Goal: Complete Application Form: Complete application form

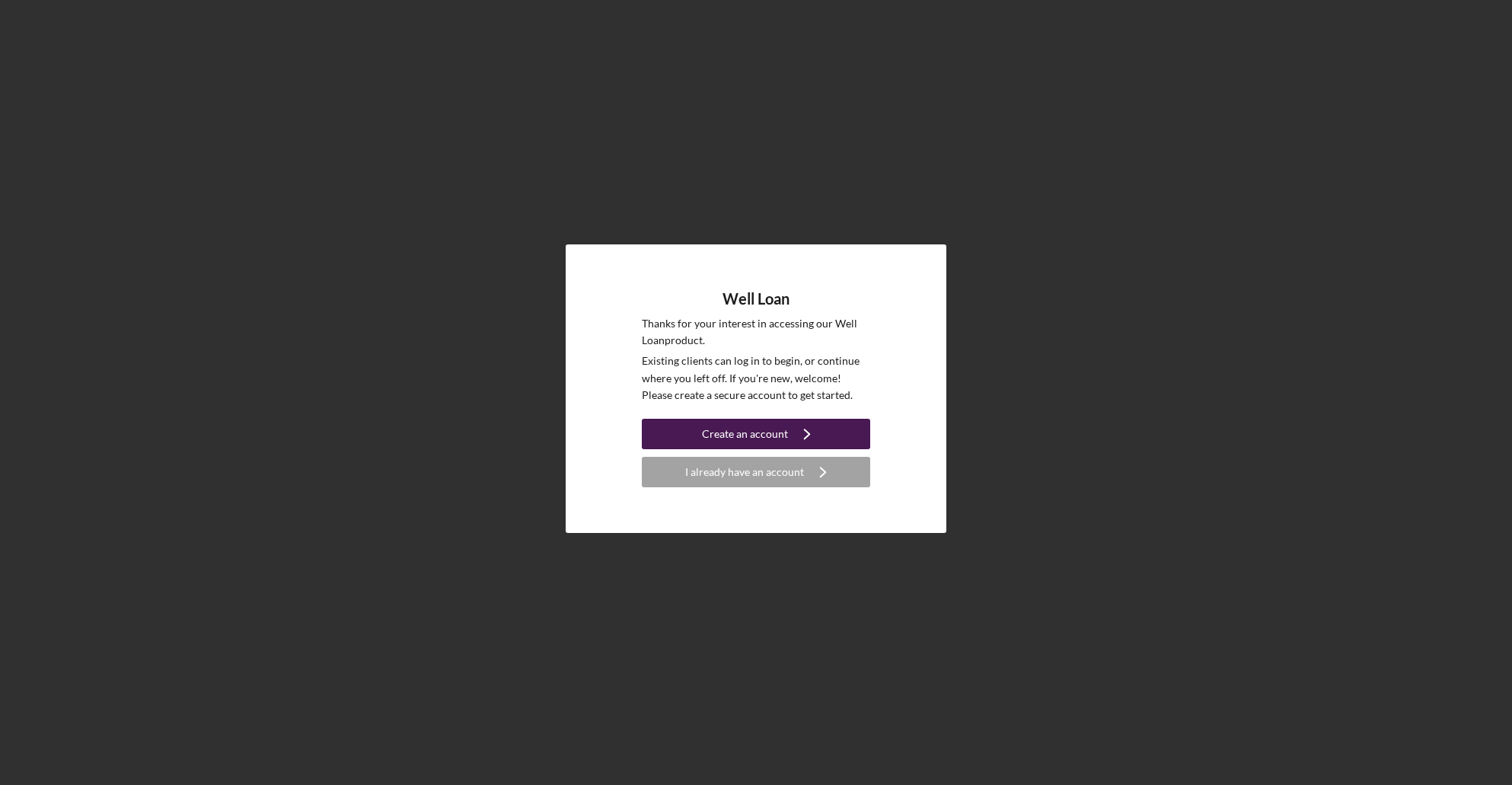
click at [736, 427] on div "Create an account" at bounding box center [745, 434] width 86 height 31
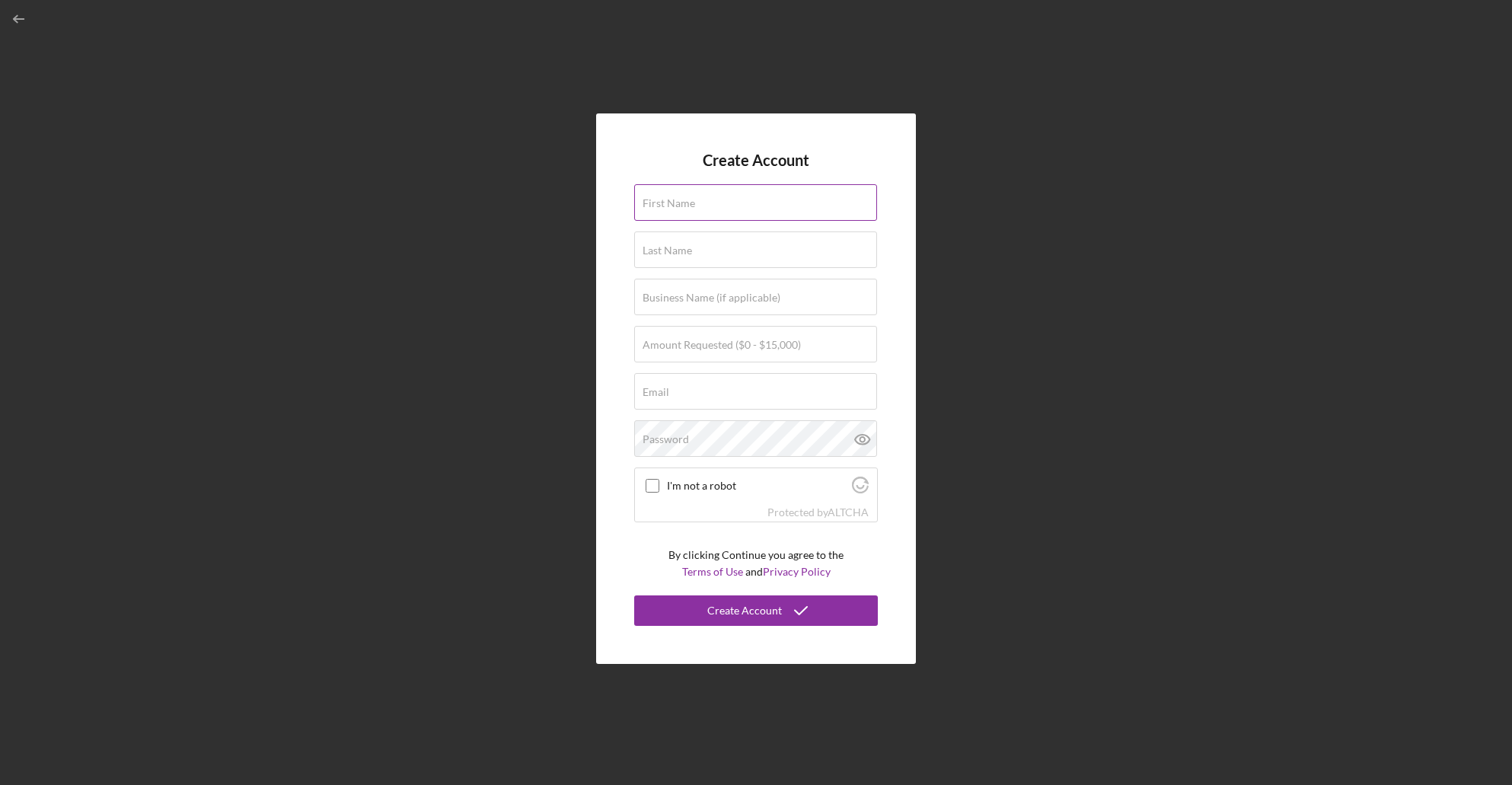
click at [696, 212] on input "First Name" at bounding box center [756, 202] width 243 height 37
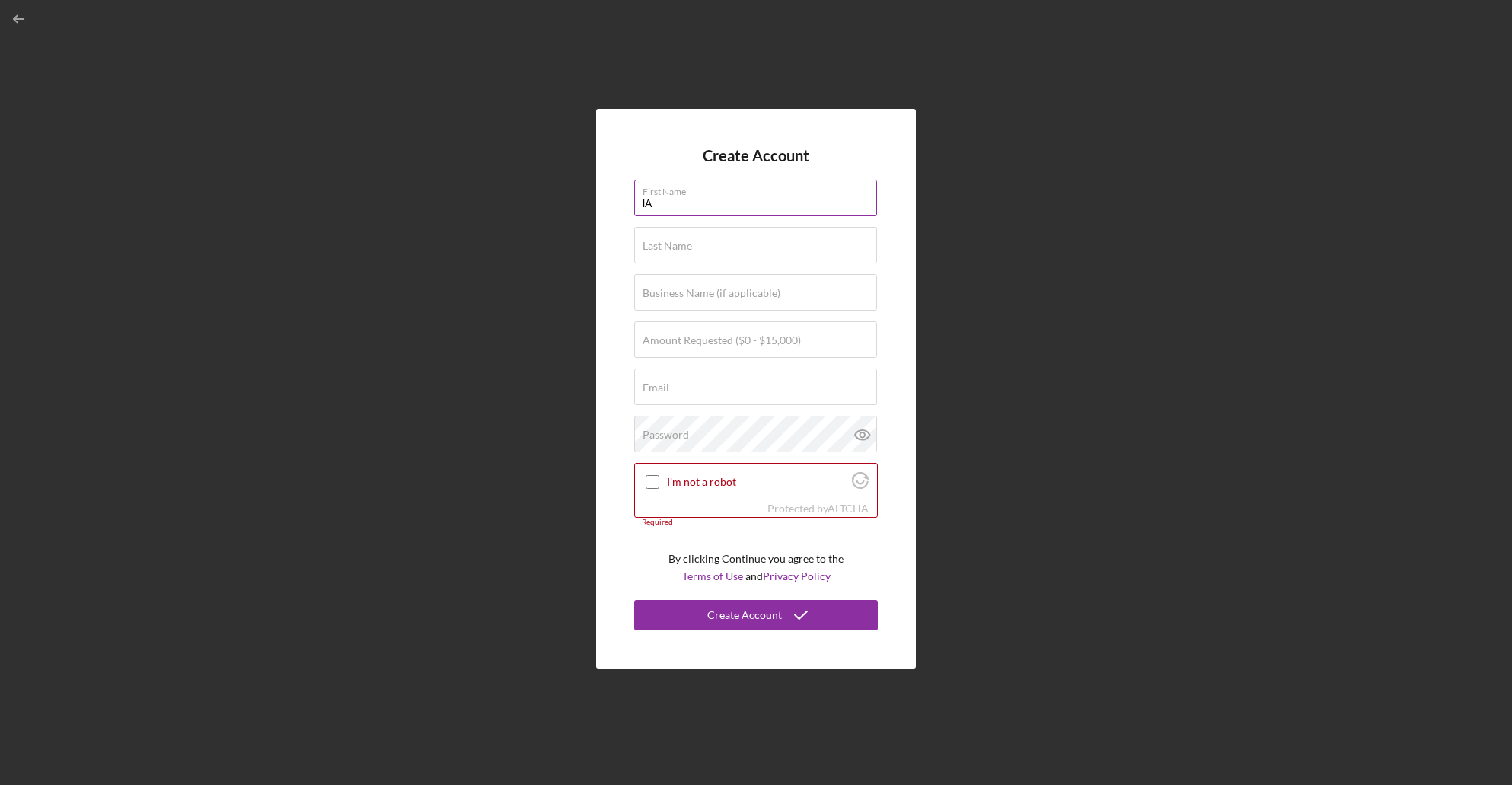
type input "l"
click at [696, 212] on input "LAR" at bounding box center [756, 199] width 243 height 37
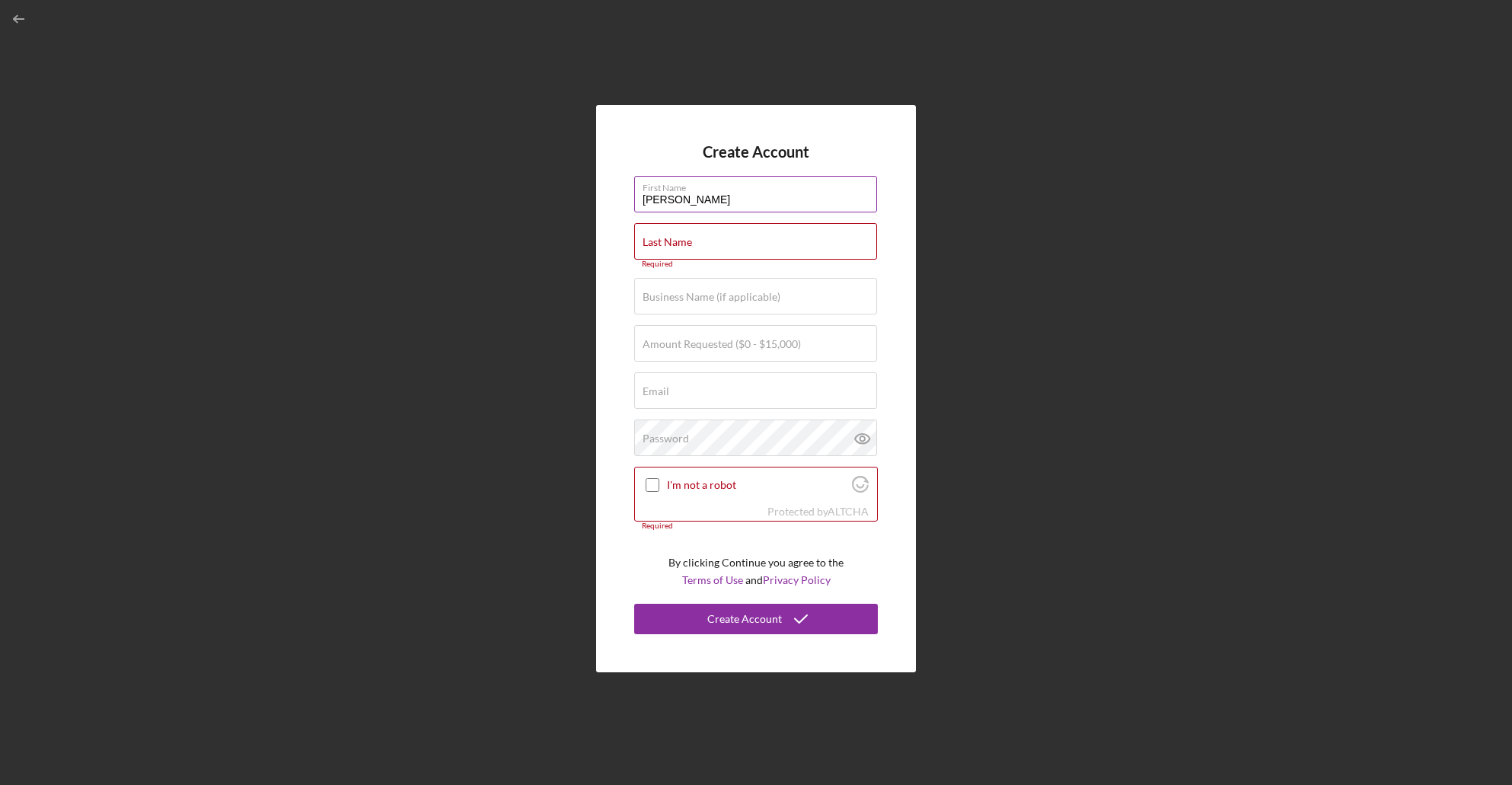
type input "[PERSON_NAME]"
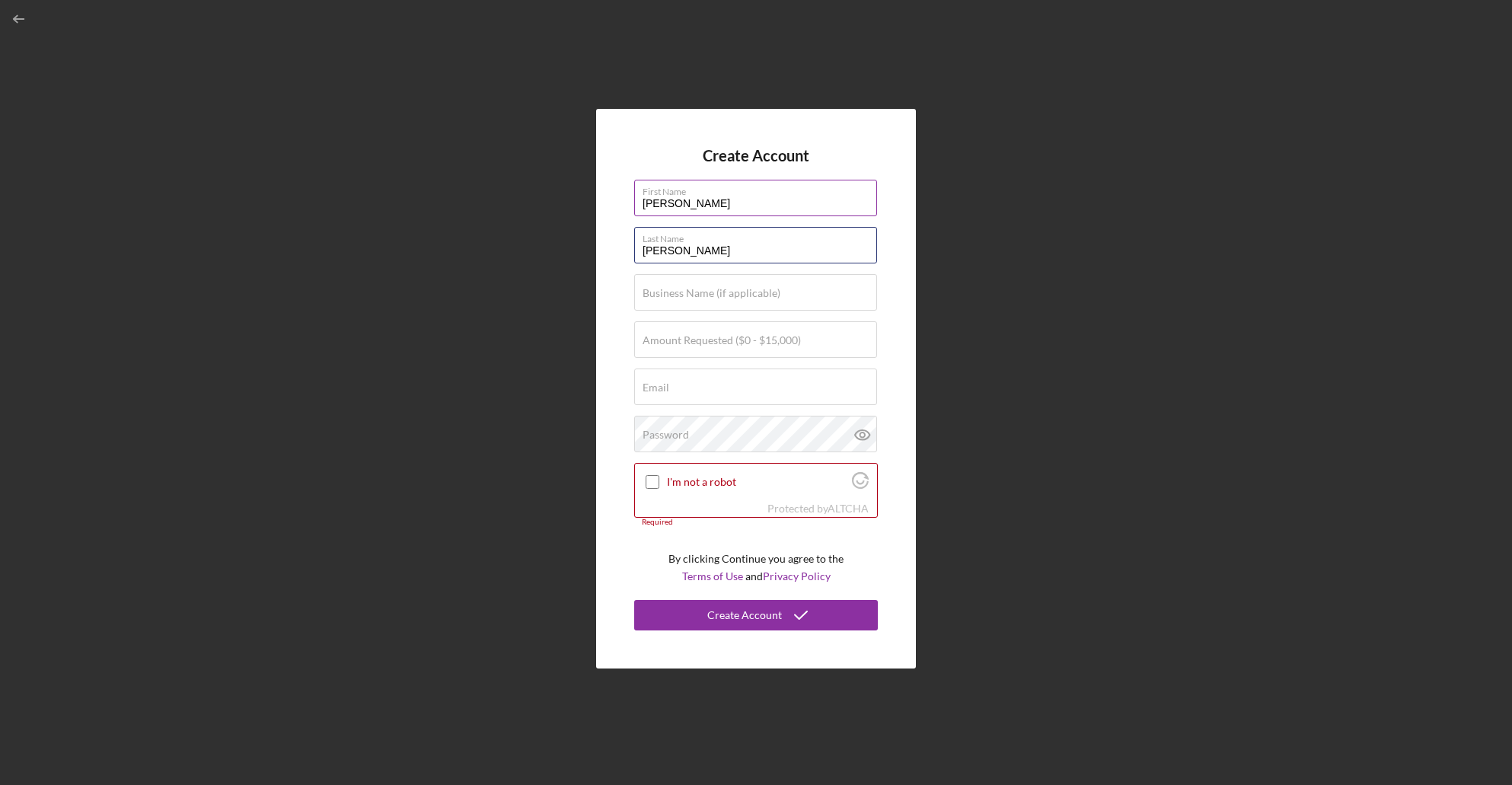
type input "[PERSON_NAME]"
type input "$15,000"
type input "C"
type input "[EMAIL_ADDRESS][DOMAIN_NAME]"
click at [696, 211] on input "[PERSON_NAME]" at bounding box center [756, 199] width 243 height 37
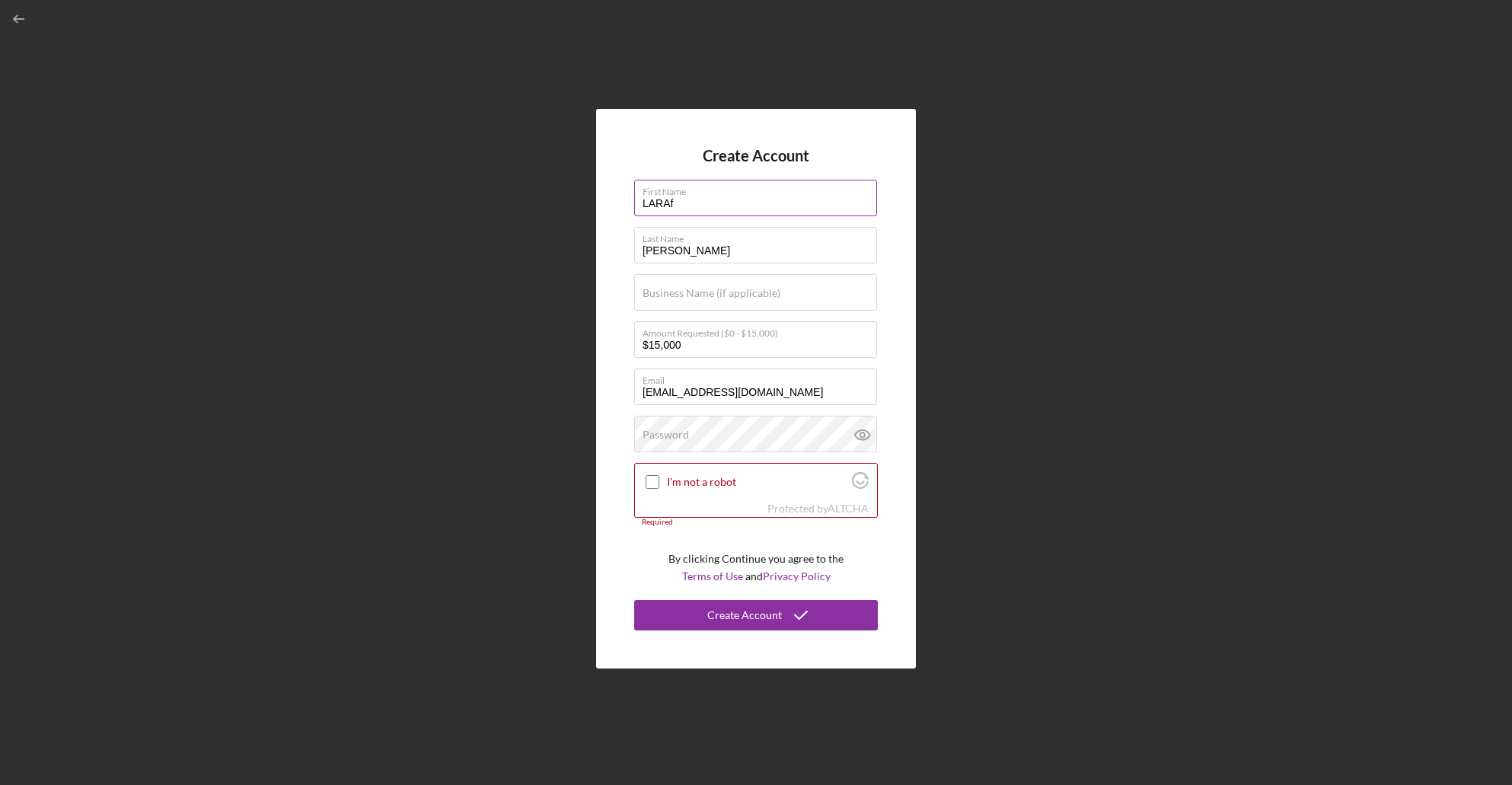
type input "[PERSON_NAME]"
click at [673, 429] on label "Password" at bounding box center [666, 435] width 46 height 12
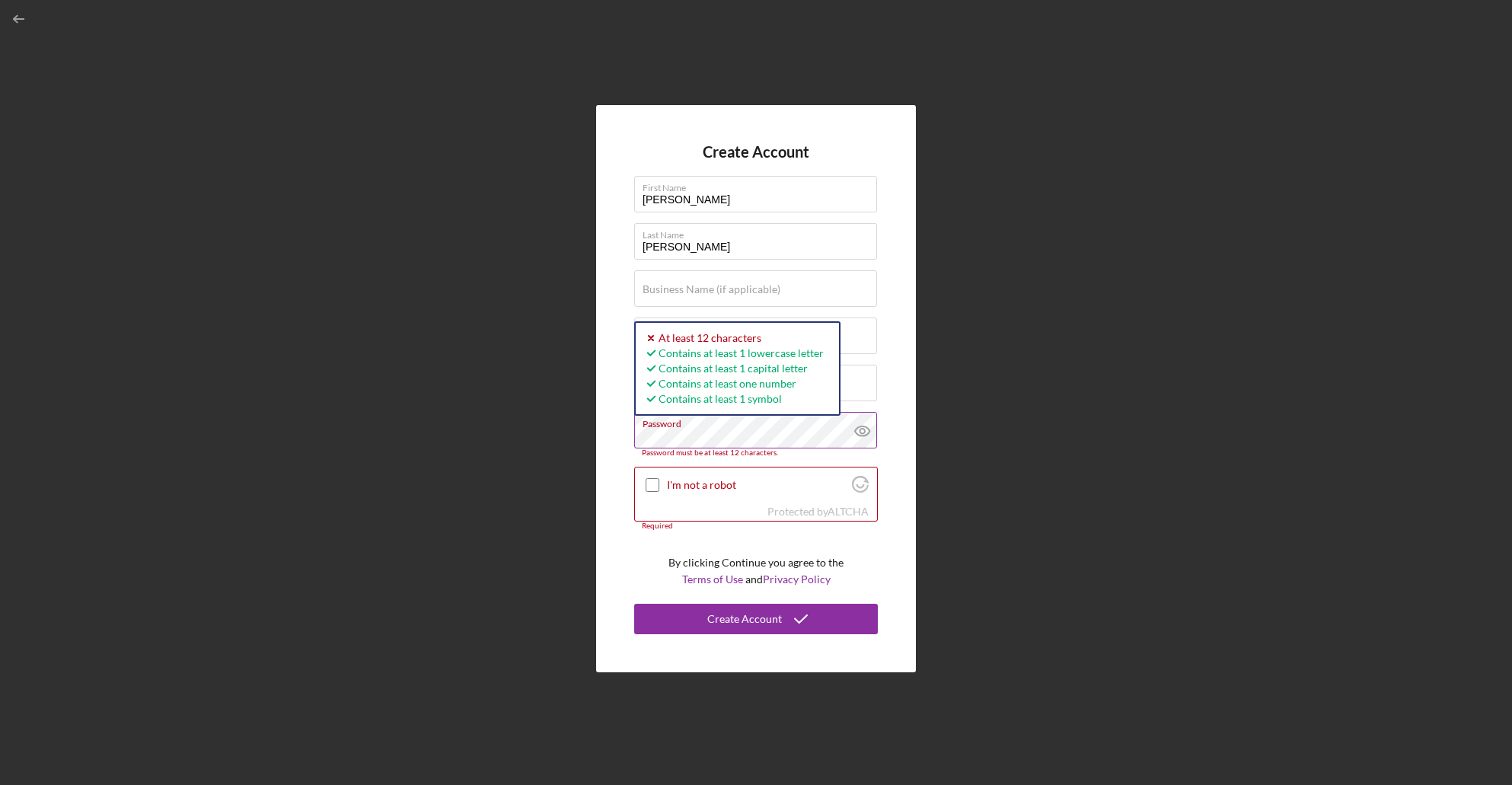
click at [866, 433] on icon at bounding box center [862, 430] width 38 height 38
click at [590, 437] on div "Create Account First Name [PERSON_NAME] Last Name [PERSON_NAME] Business Name (…" at bounding box center [756, 389] width 1497 height 777
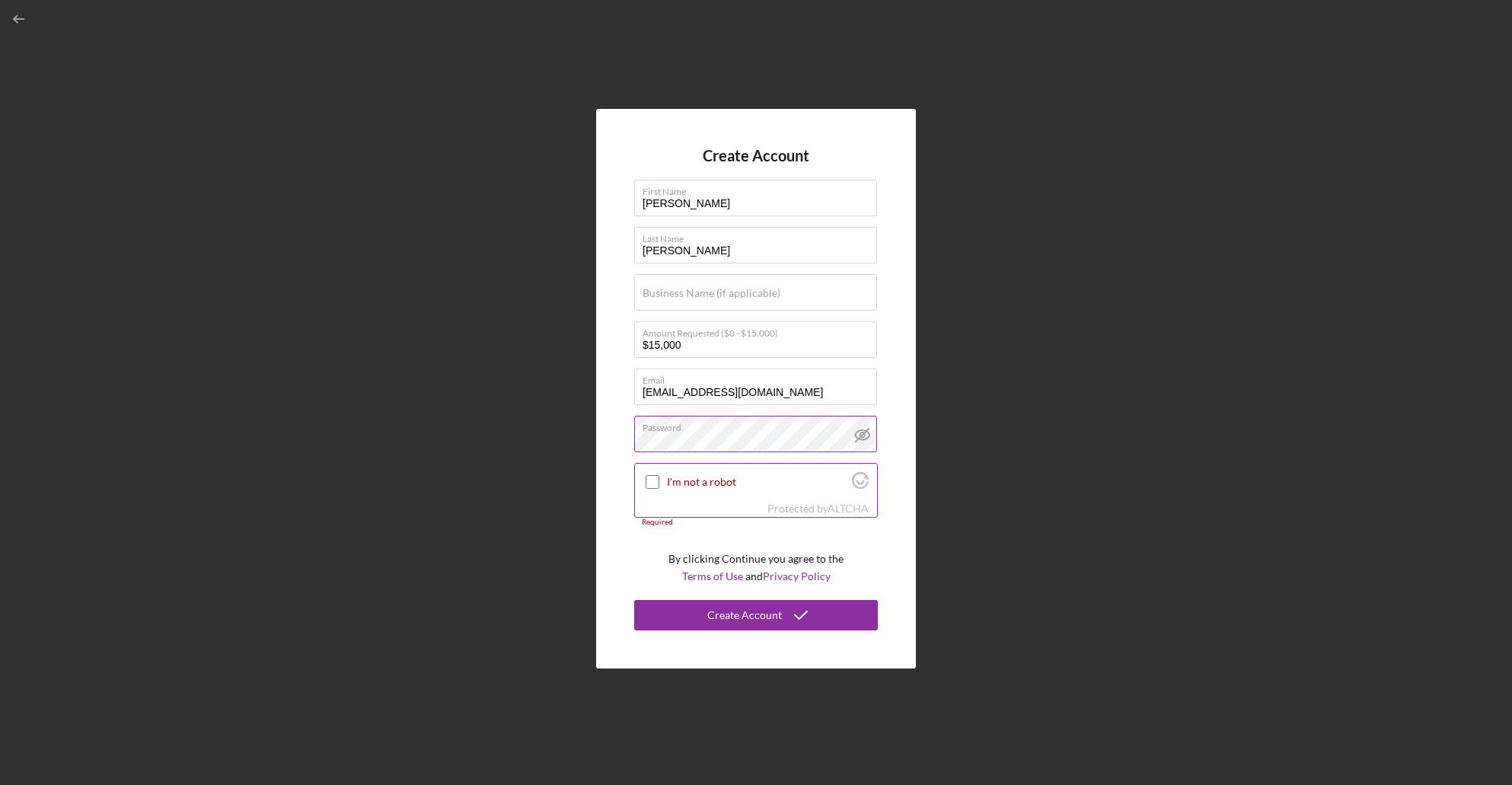
click at [651, 476] on input "I'm not a robot" at bounding box center [653, 483] width 14 height 14
checkbox input "true"
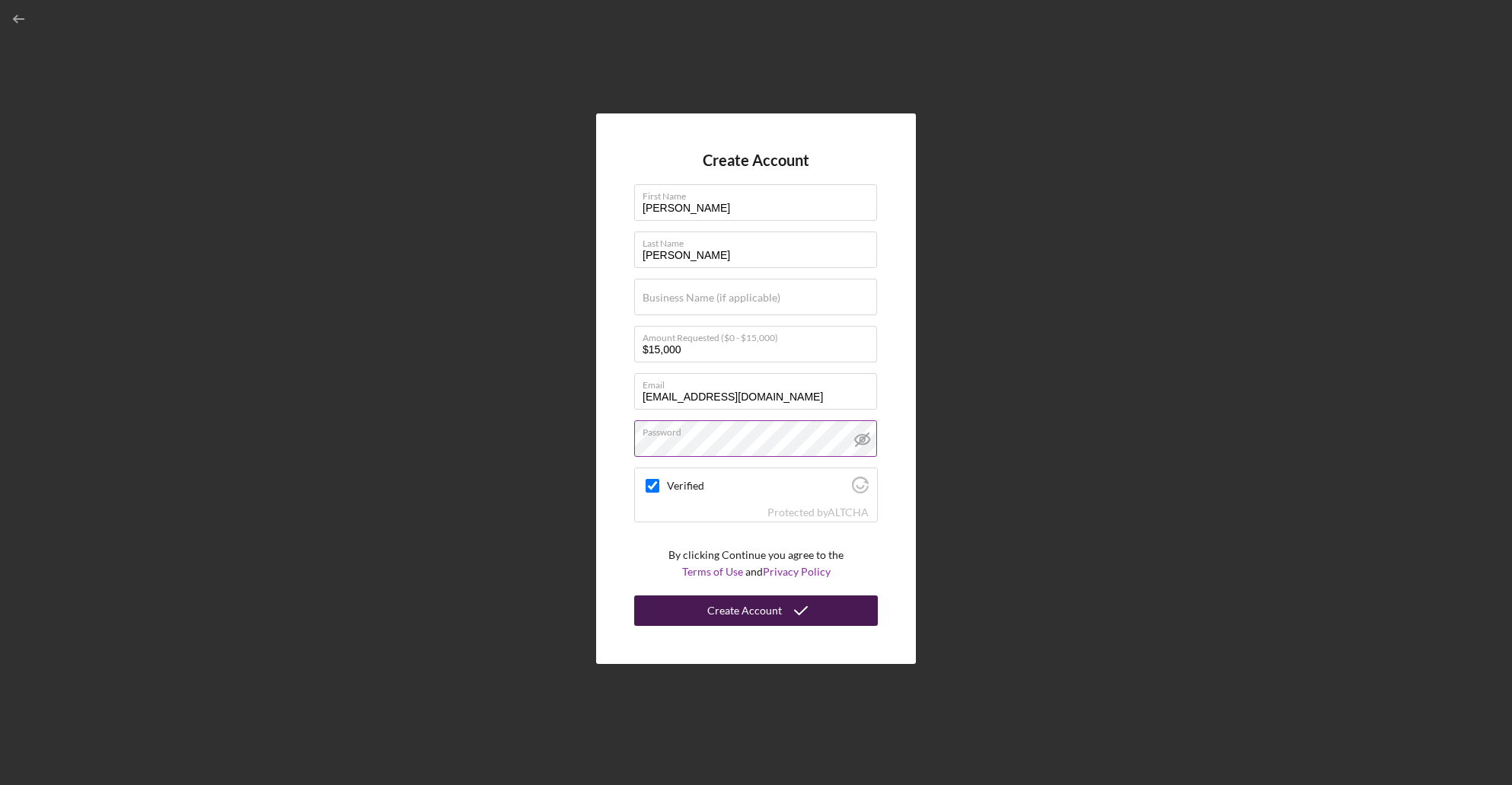
click at [726, 624] on div "Create Account" at bounding box center [744, 611] width 75 height 31
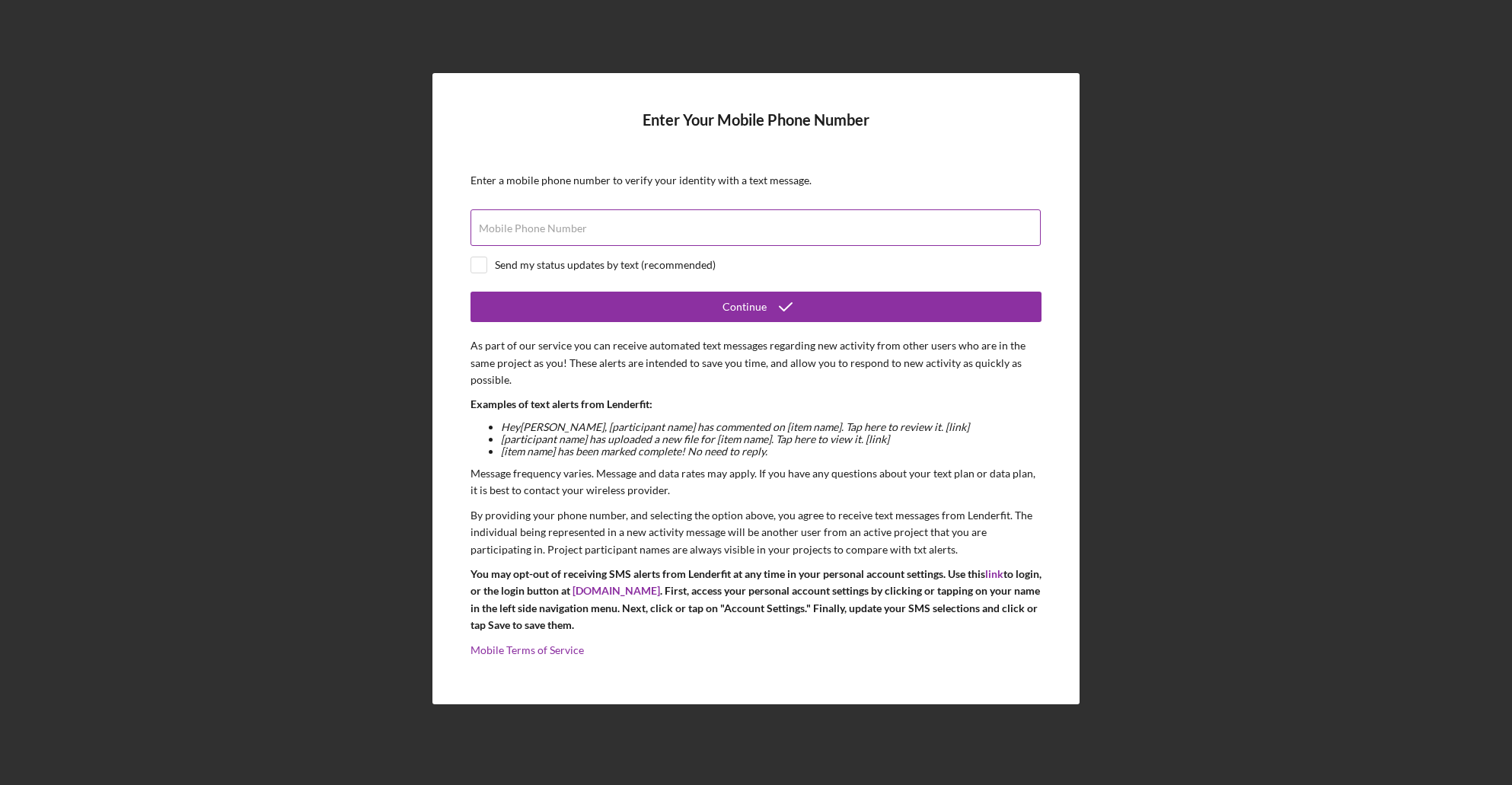
click at [572, 225] on label "Mobile Phone Number" at bounding box center [532, 229] width 108 height 12
click at [572, 225] on input "Mobile Phone Number" at bounding box center [756, 228] width 570 height 37
type input "[PHONE_NUMBER]"
click at [547, 259] on div "Send my status updates by text (recommended)" at bounding box center [605, 265] width 221 height 12
checkbox input "true"
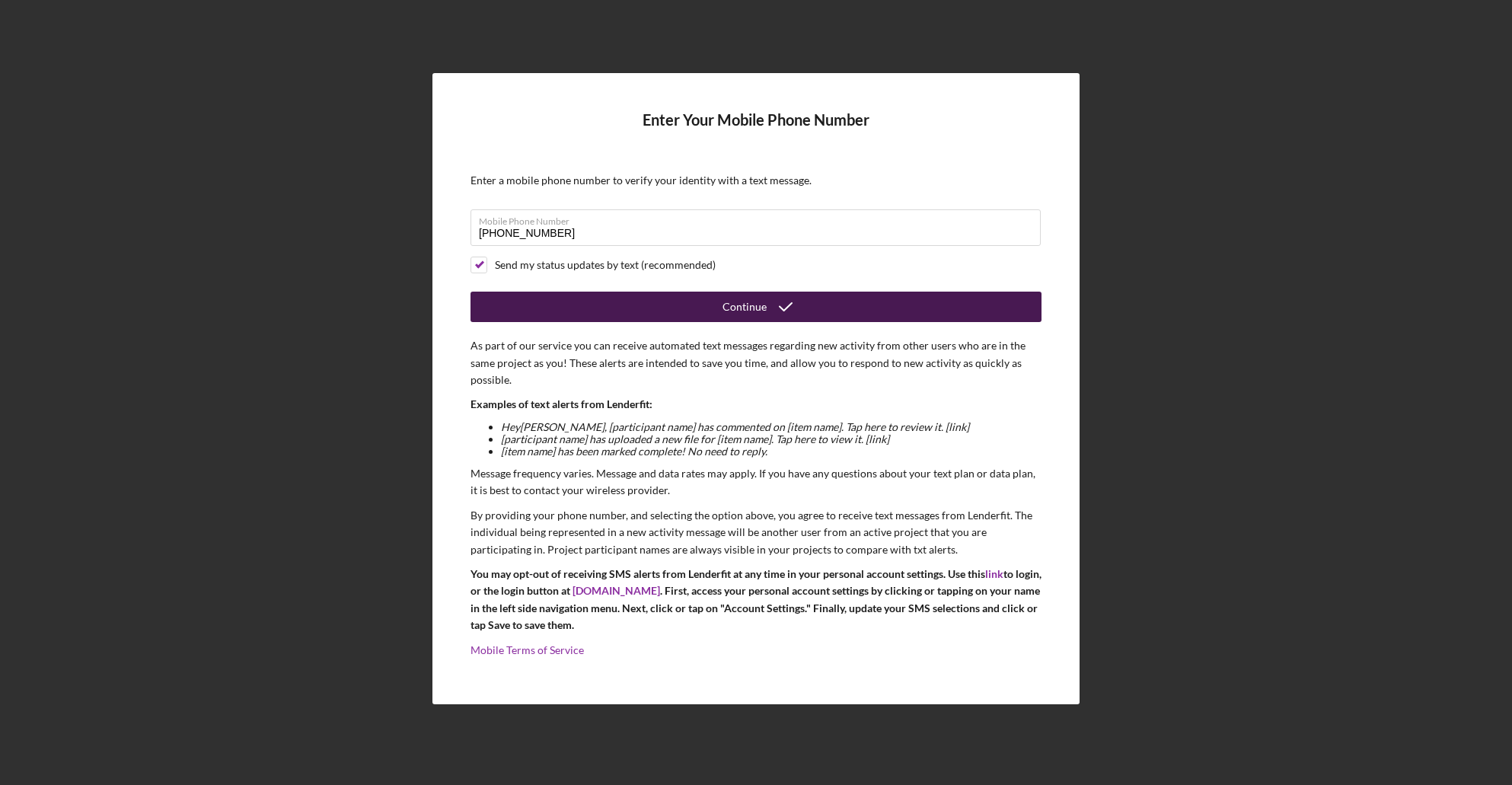
click at [567, 306] on button "Continue" at bounding box center [756, 307] width 571 height 31
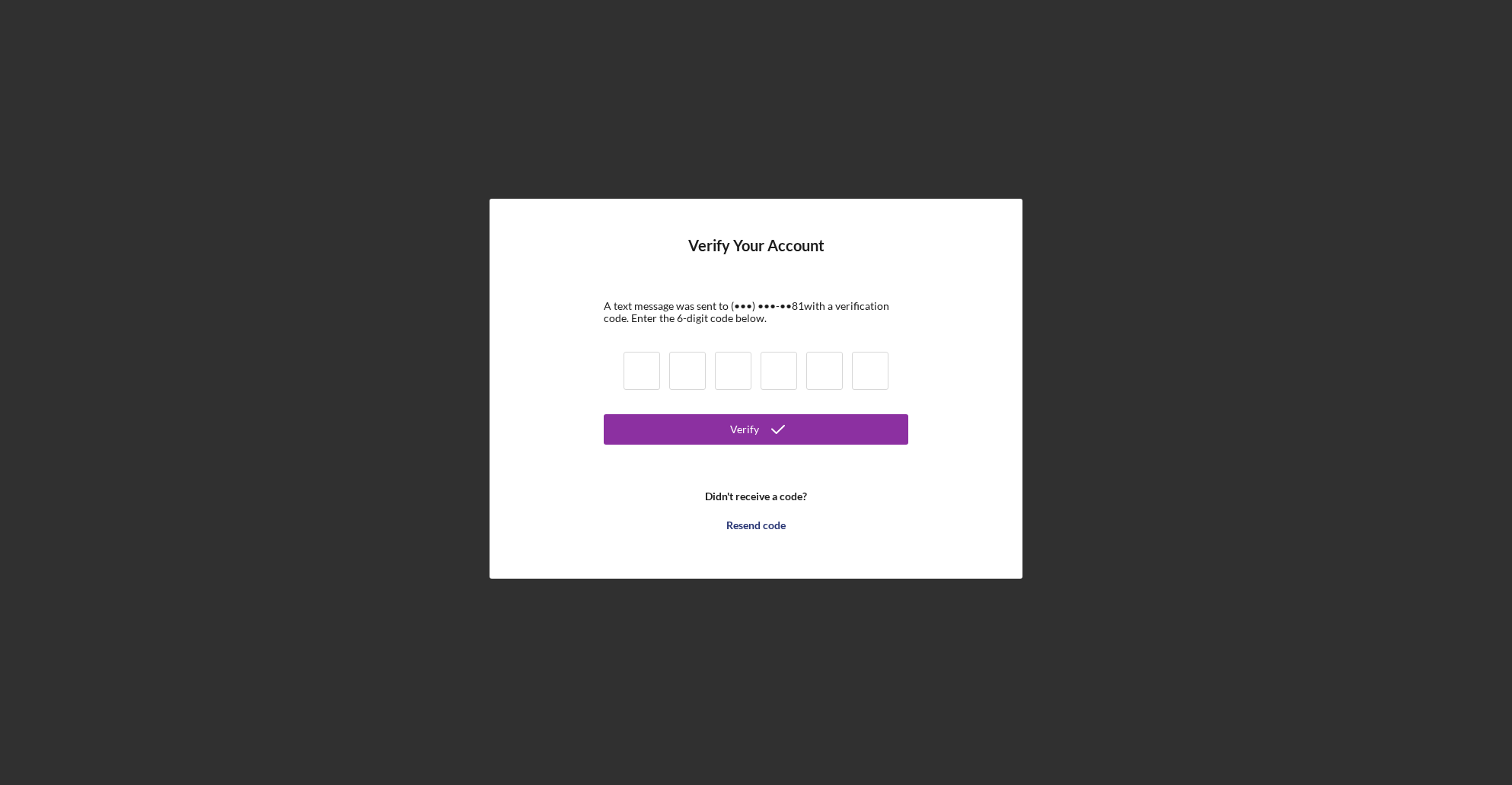
click at [616, 366] on form "Verify Your Account A text message was sent to (•••) •••-•• 81 with a verificat…" at bounding box center [756, 389] width 305 height 304
click at [634, 369] on input at bounding box center [642, 370] width 37 height 38
type input "4"
click at [634, 369] on input "4" at bounding box center [642, 370] width 37 height 38
click at [687, 369] on input "4" at bounding box center [688, 370] width 37 height 38
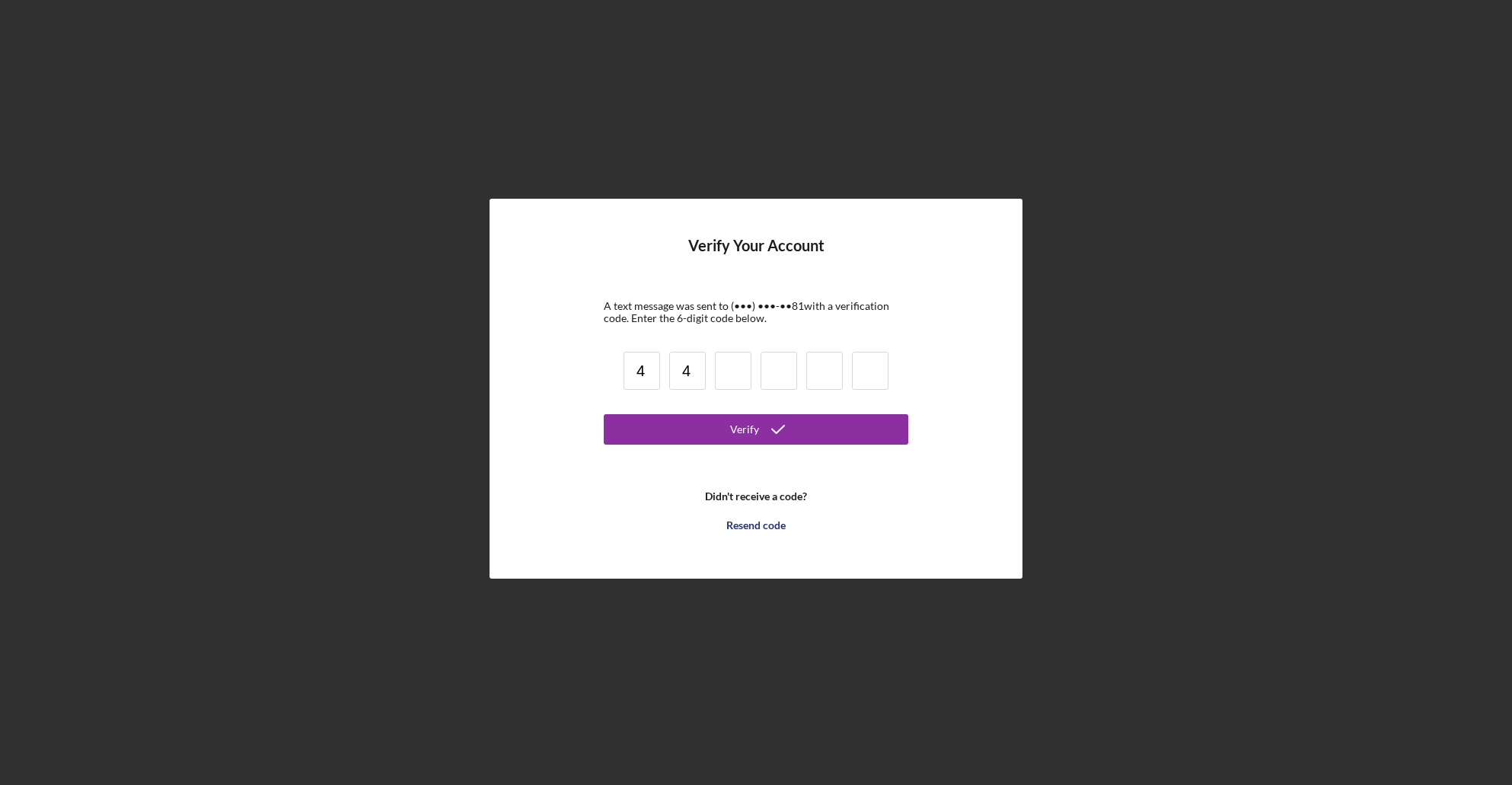
drag, startPoint x: 687, startPoint y: 369, endPoint x: 644, endPoint y: 372, distance: 43.1
click at [644, 372] on div "4 4" at bounding box center [756, 372] width 274 height 52
type input "1"
type input "4"
type input "9"
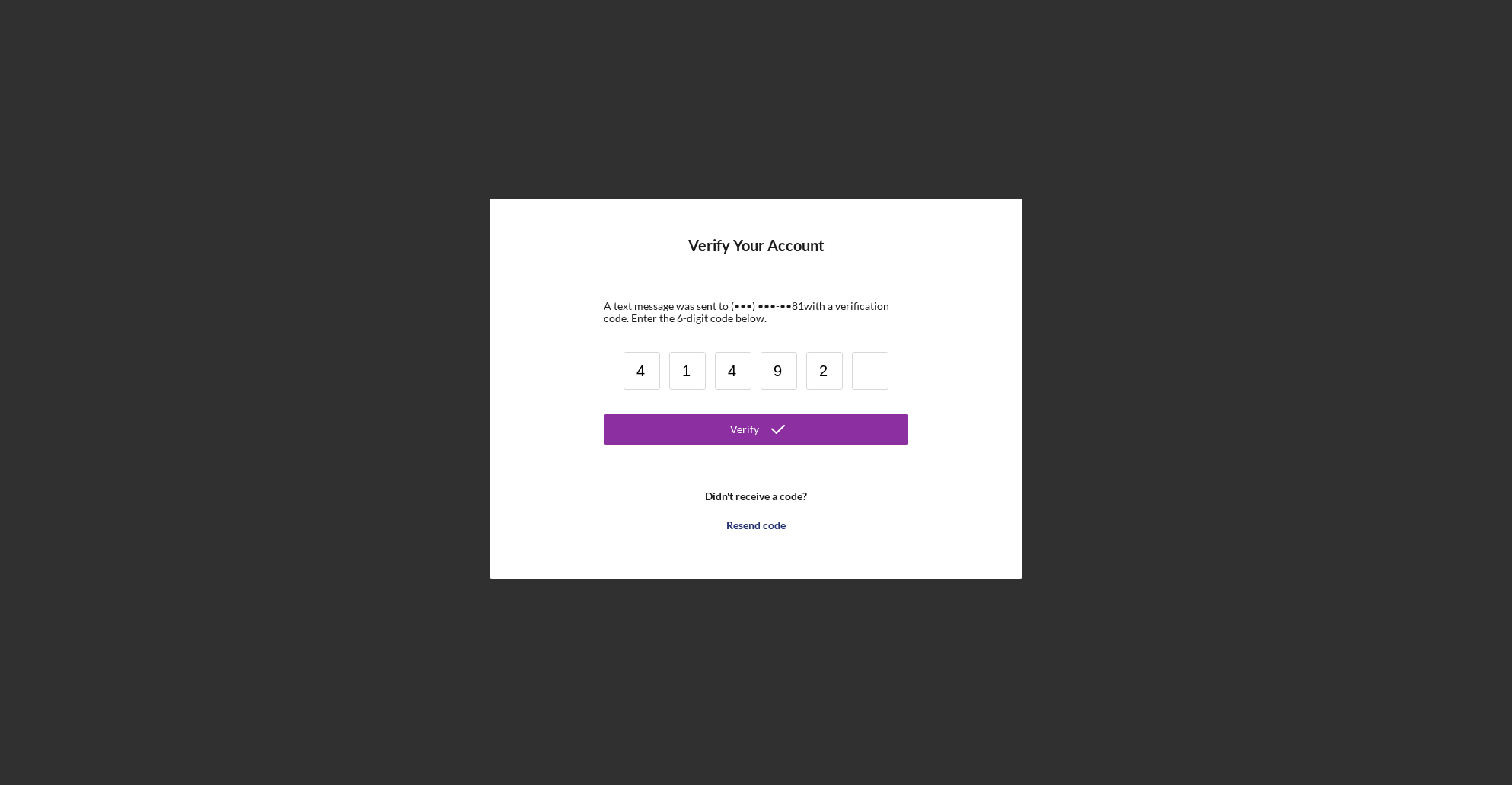
type input "2"
type input "9"
click at [754, 425] on div "Verify" at bounding box center [745, 429] width 29 height 31
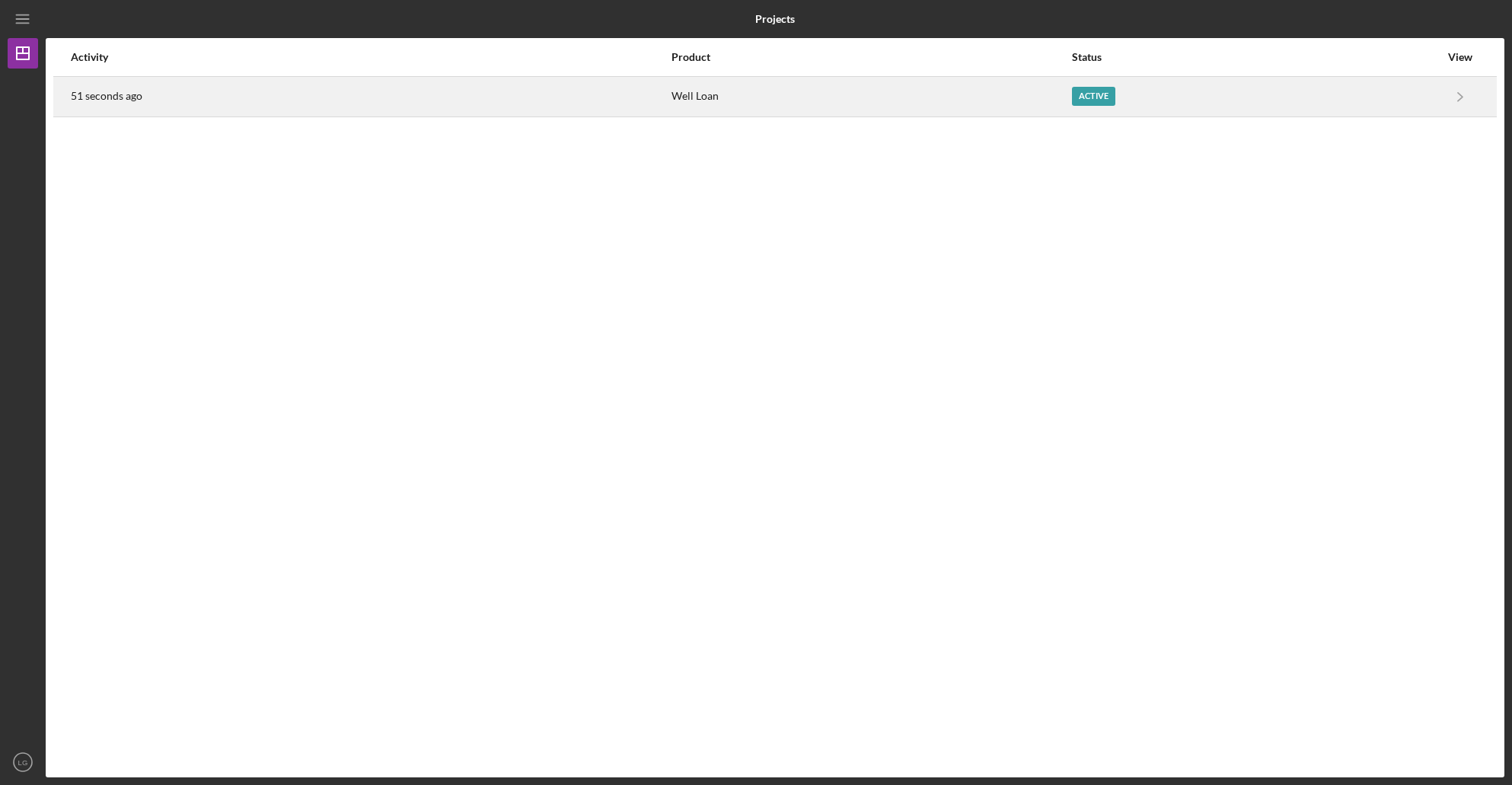
click at [1093, 107] on div "Active" at bounding box center [1256, 96] width 368 height 38
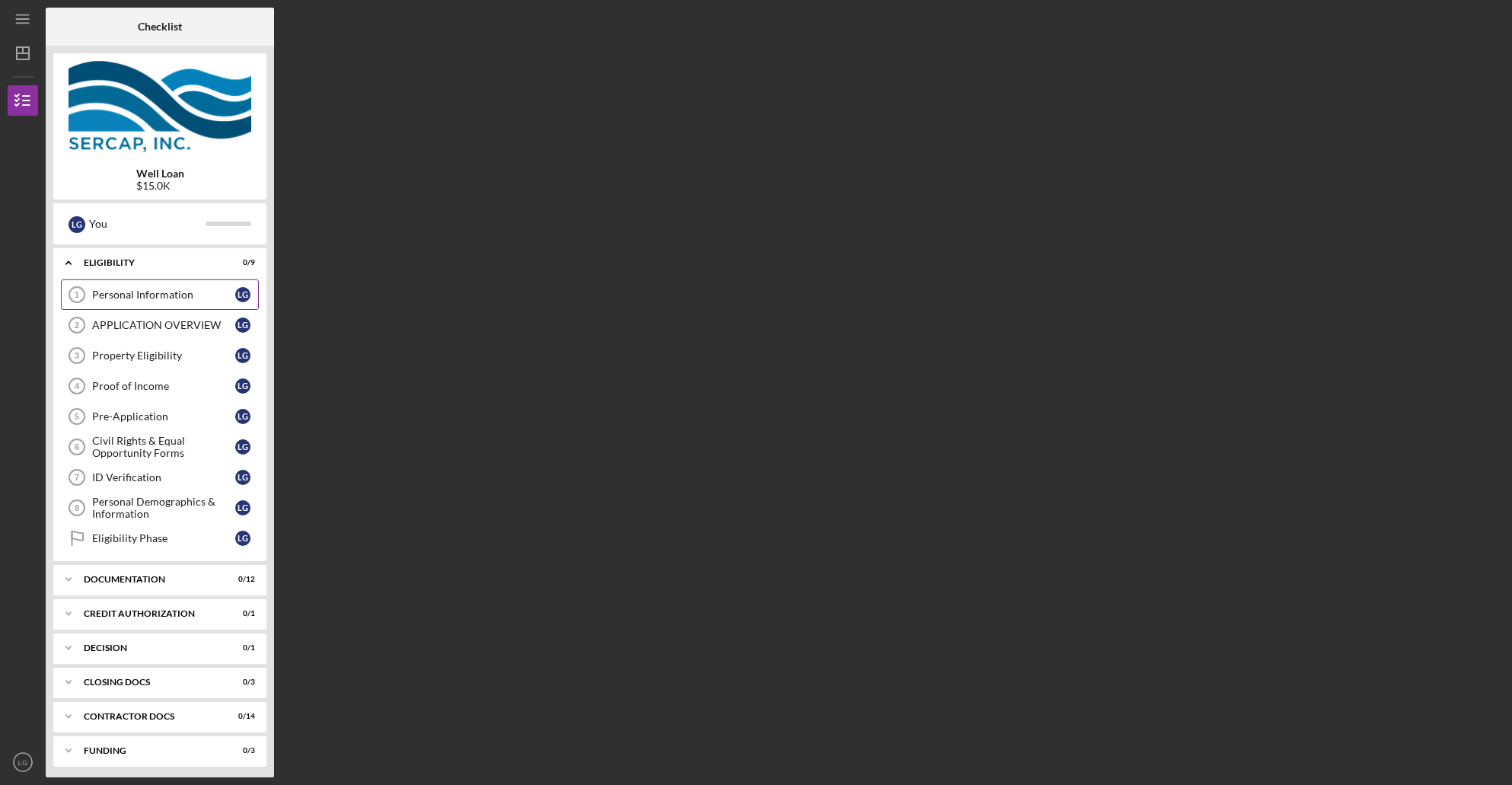
click at [189, 306] on link "Personal Information 1 Personal Information L G" at bounding box center [159, 295] width 198 height 31
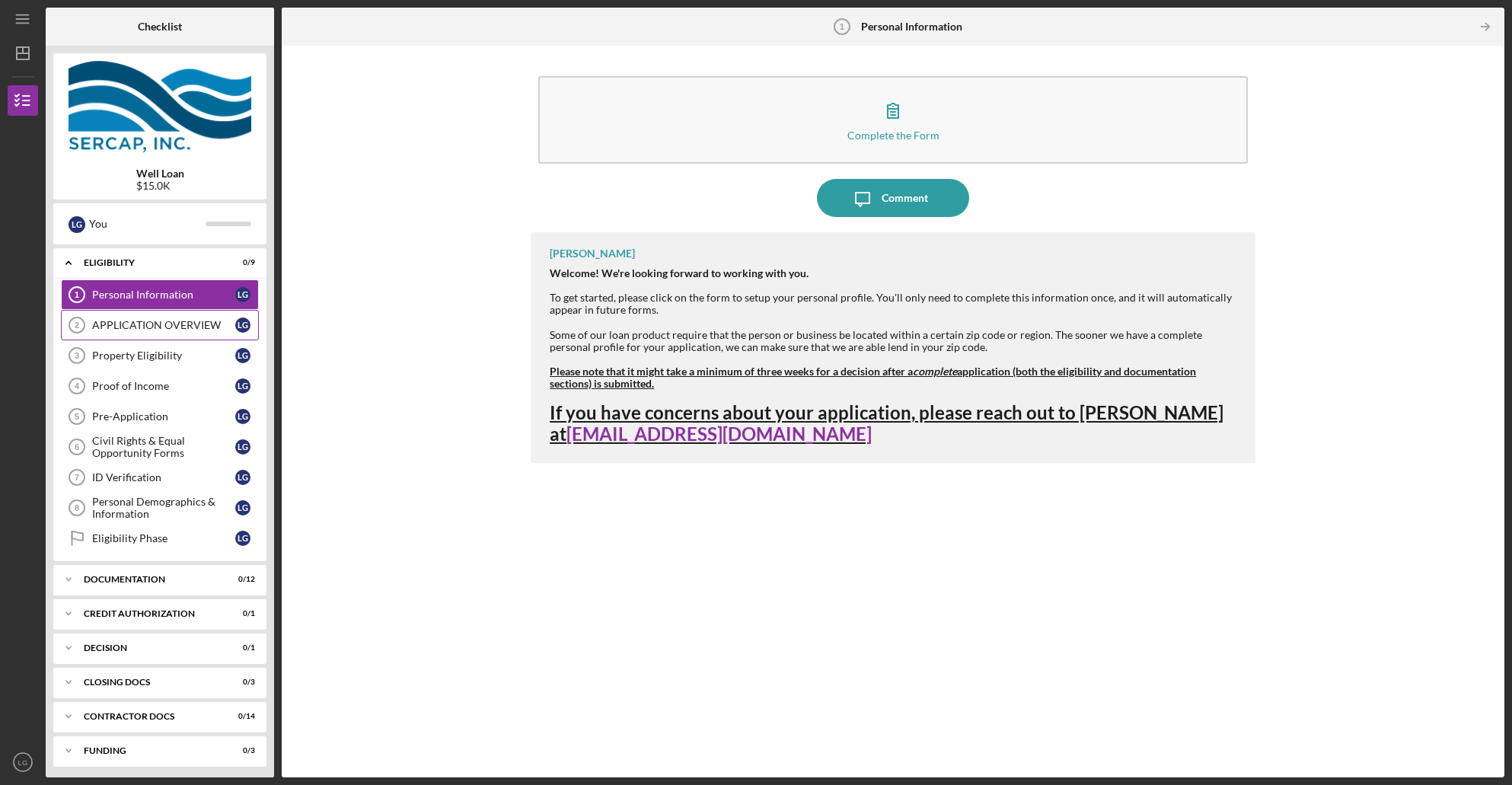
click at [94, 321] on div "APPLICATION OVERVIEW" at bounding box center [164, 326] width 143 height 12
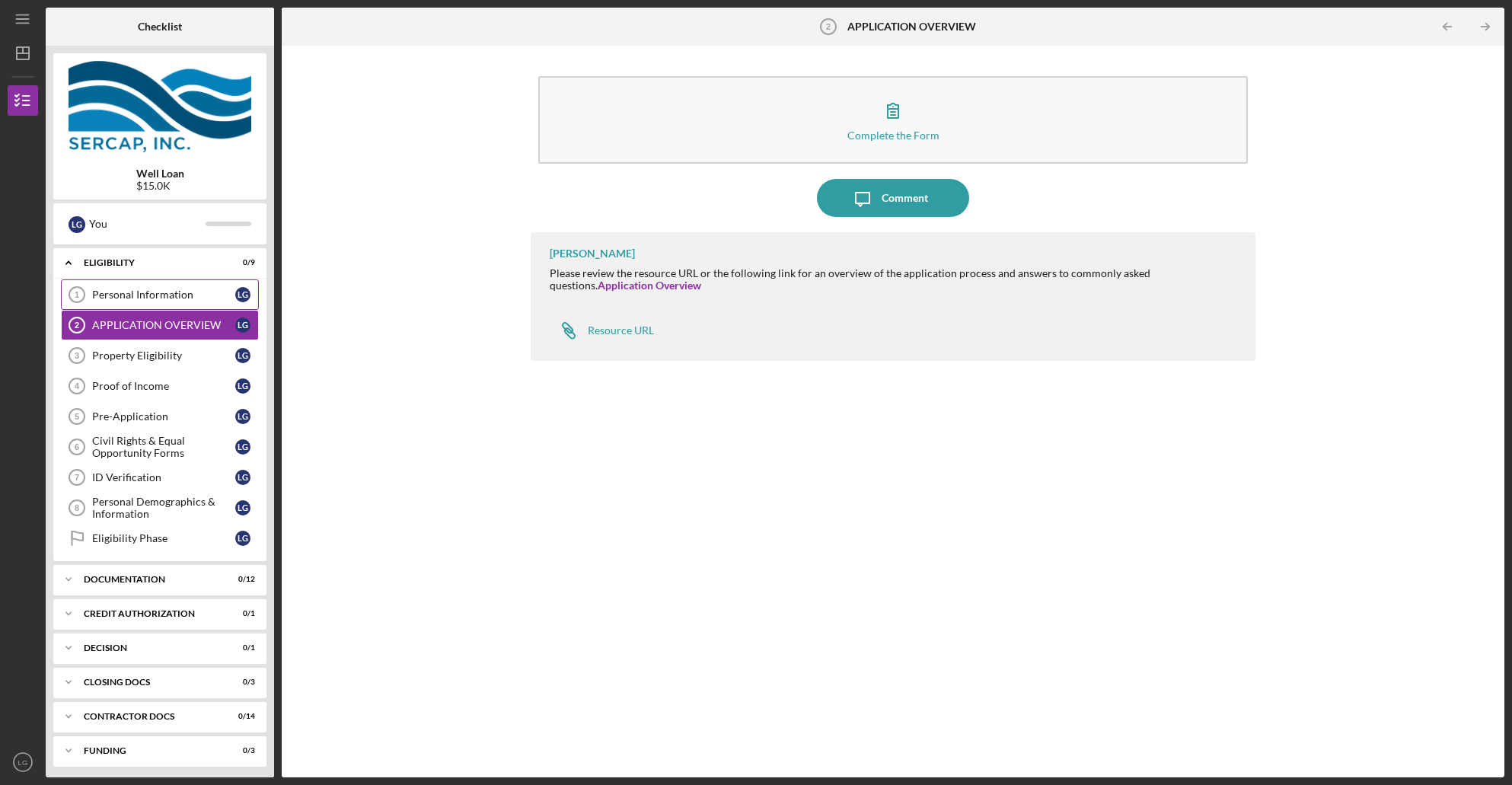
click at [132, 296] on div "Personal Information" at bounding box center [164, 295] width 143 height 12
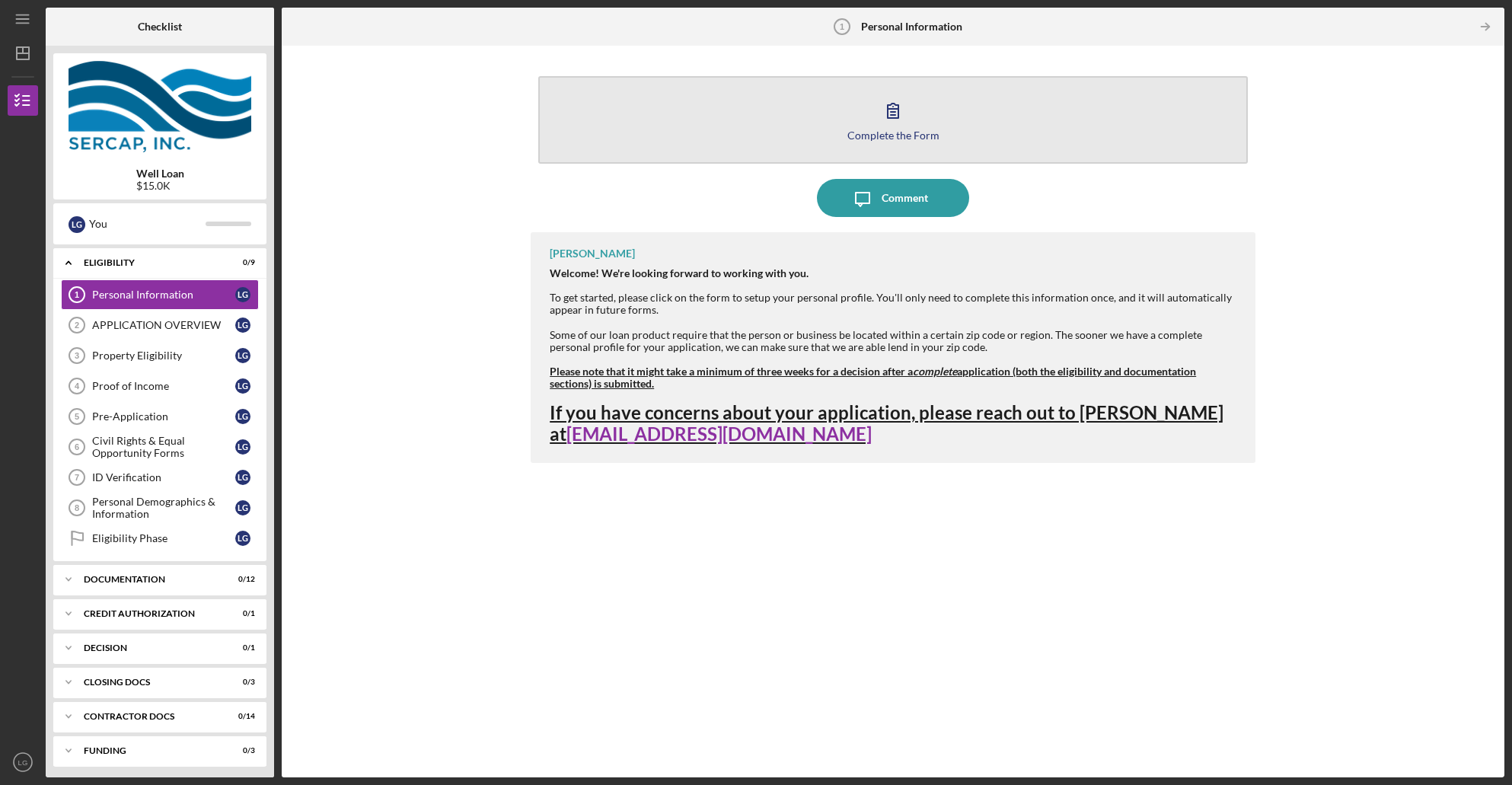
click at [883, 117] on icon "button" at bounding box center [893, 110] width 38 height 38
